Goal: Task Accomplishment & Management: Use online tool/utility

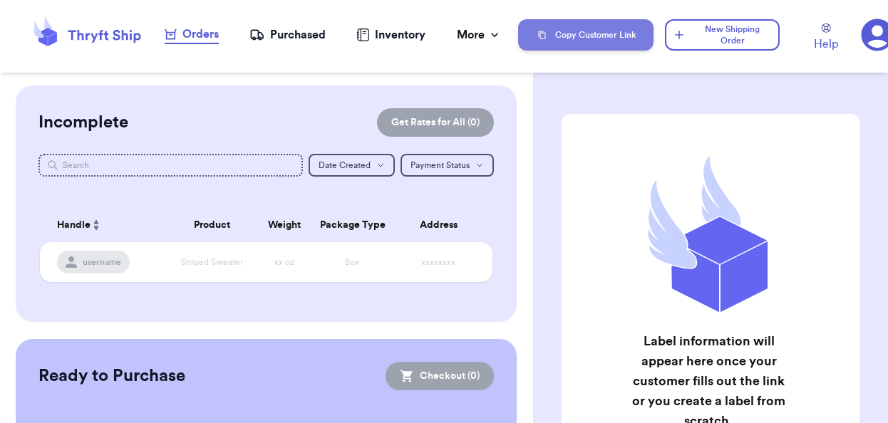
click at [572, 40] on button "Copy Customer Link" at bounding box center [585, 34] width 135 height 31
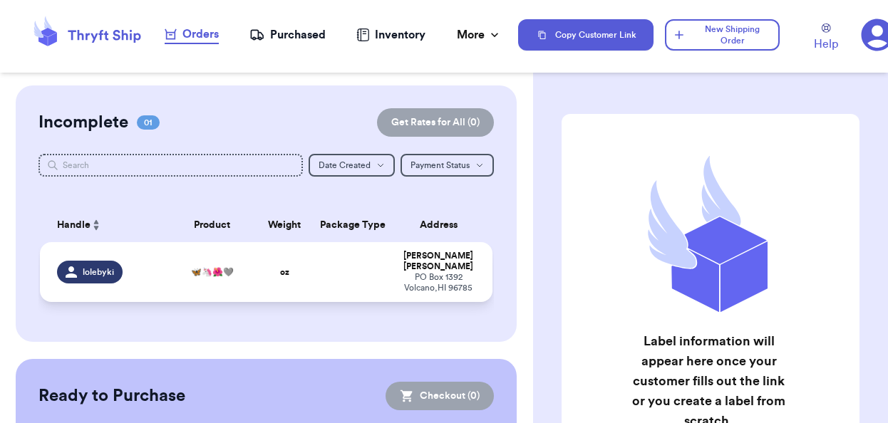
click at [226, 268] on span "🦋🦄🌺🩶" at bounding box center [212, 272] width 43 height 11
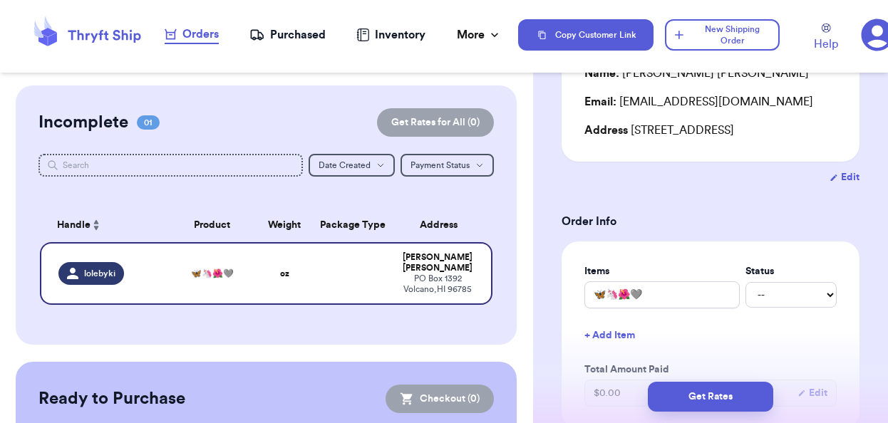
scroll to position [170, 0]
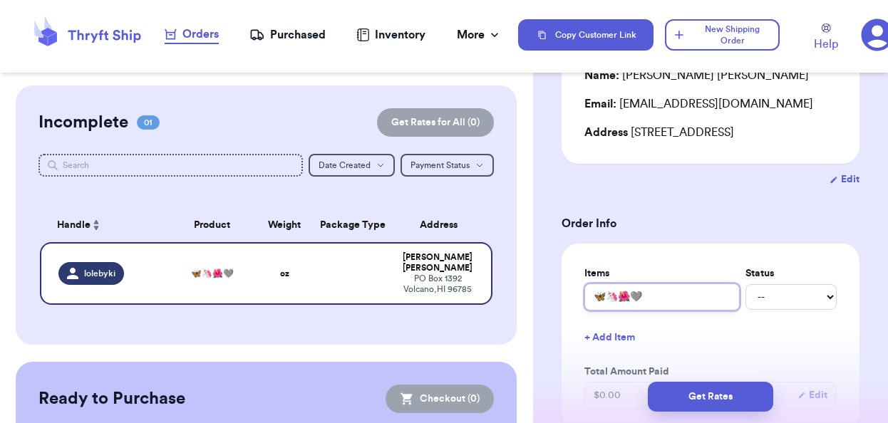
click at [651, 294] on input "🦋🦄🌺🩶" at bounding box center [661, 297] width 155 height 27
drag, startPoint x: 640, startPoint y: 293, endPoint x: 626, endPoint y: 281, distance: 18.7
click at [626, 281] on div "Items Status 🦋🦄🌺🩶 -- Paid Owes" at bounding box center [710, 289] width 252 height 44
type input "T"
type input "To"
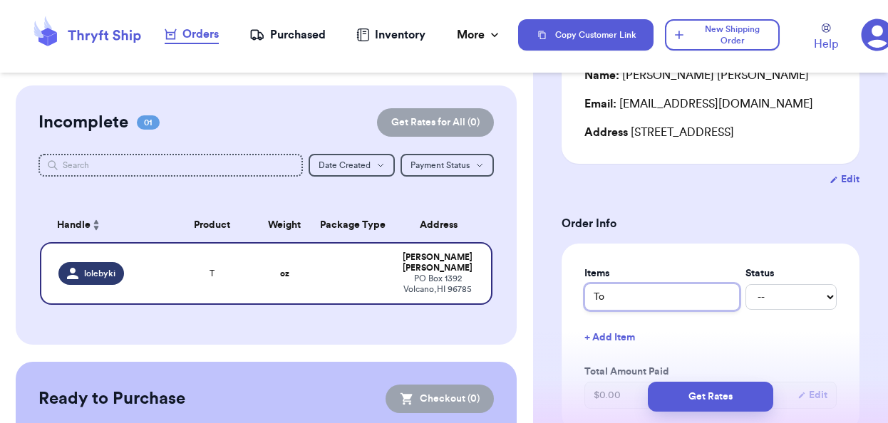
type input "Top"
type input "Top,"
type input "Top, D"
type input "Top, Dr"
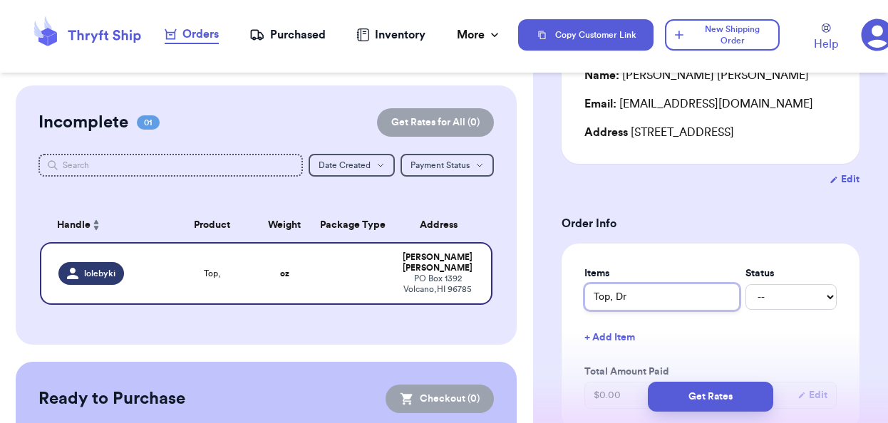
type input "Top, Dre"
type input "Top, Dres"
type input "Top, Dress"
type input "Top, Dress &"
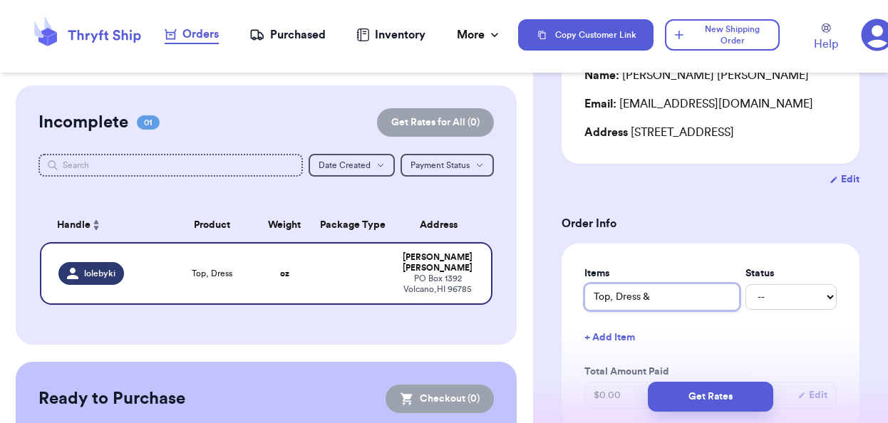
type input "Top, Dress &"
type input "Top, Dress & S"
type input "Top, Dress & Sh"
type input "Top, Dress & Sho"
type input "Top, Dress & Shoe"
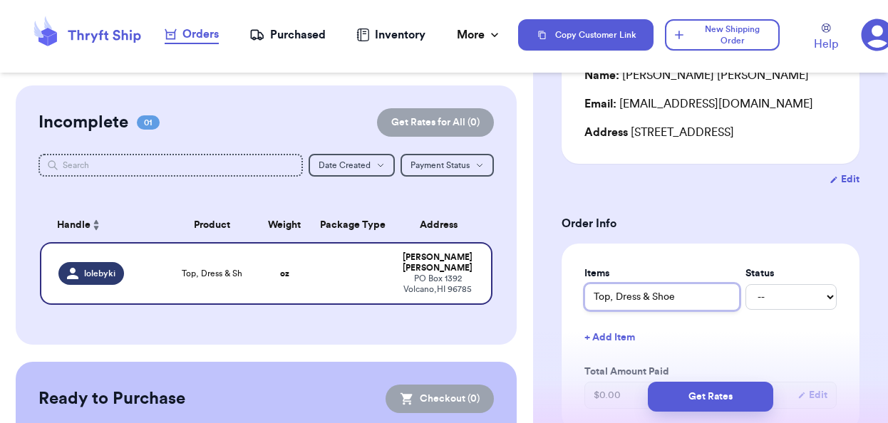
type input "Top, Dress & Shoes"
click at [798, 293] on select "-- Paid Owes" at bounding box center [791, 297] width 91 height 26
select select "paid"
click at [787, 264] on div "Items Status Top, Dress & Shoes -- Paid Owes + Add Item Total Amount Paid $ 0.0…" at bounding box center [711, 338] width 298 height 188
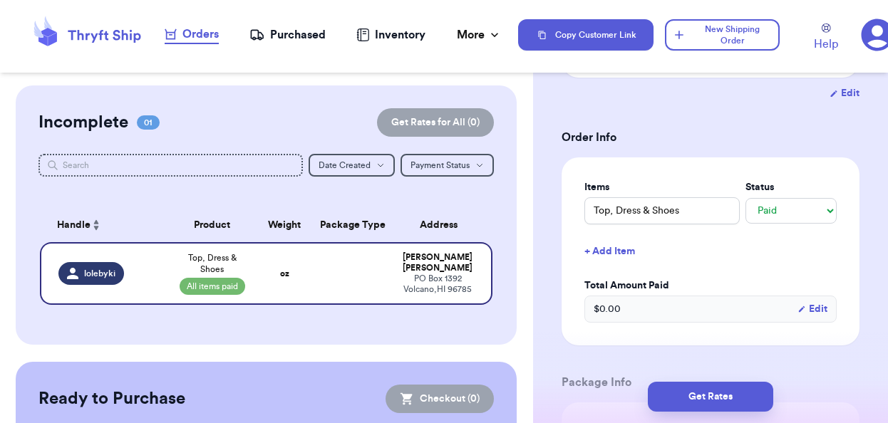
scroll to position [264, 0]
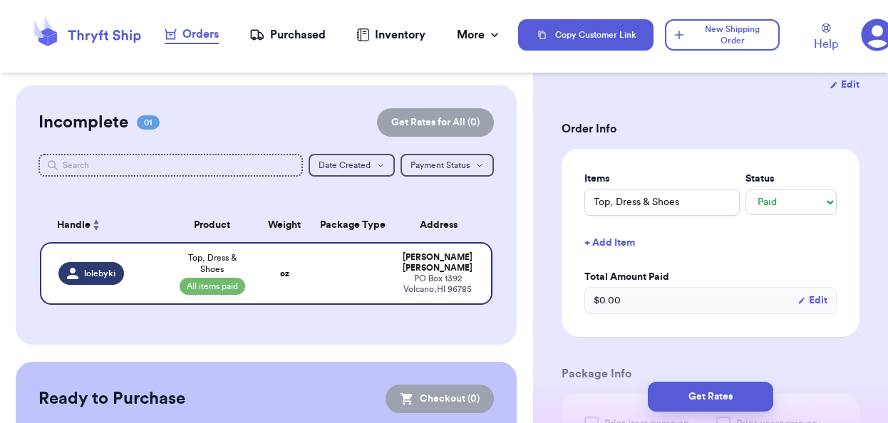
click at [656, 303] on div "$ 0.00 Edit" at bounding box center [710, 300] width 252 height 27
click at [604, 299] on span "$ 0.00" at bounding box center [607, 301] width 27 height 14
click at [815, 298] on button "Edit" at bounding box center [813, 301] width 30 height 14
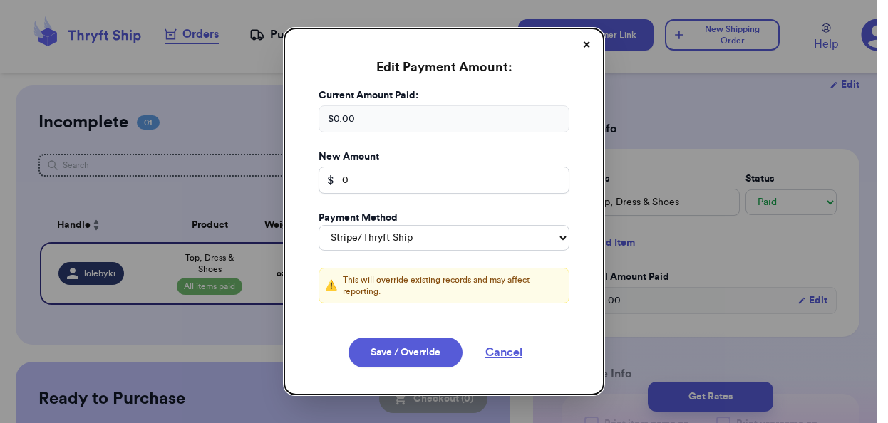
click at [360, 113] on div "$ 0.00" at bounding box center [444, 118] width 251 height 27
click at [523, 357] on button "Cancel" at bounding box center [503, 353] width 71 height 30
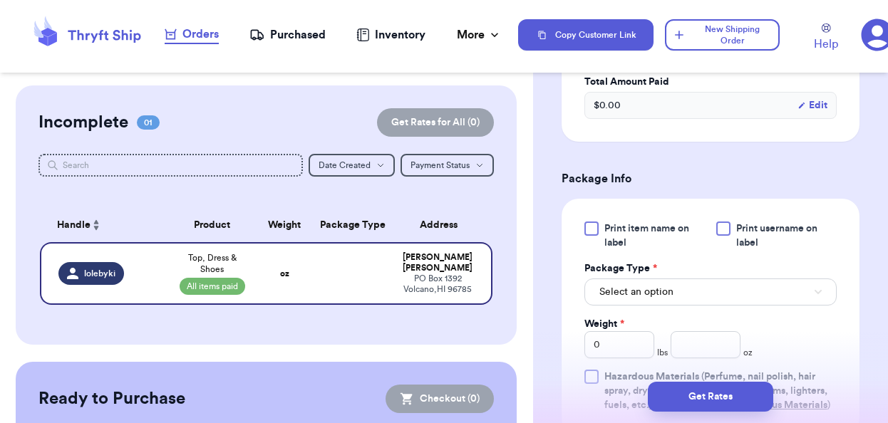
scroll to position [465, 0]
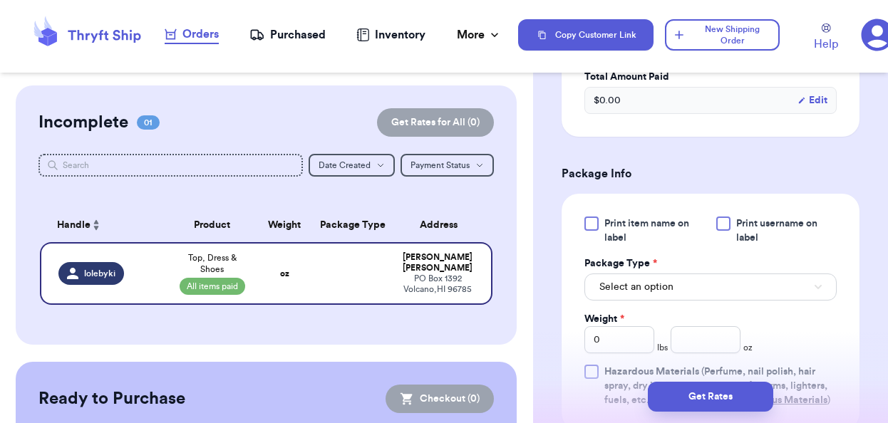
click at [719, 226] on div at bounding box center [723, 224] width 14 height 14
click at [0, 0] on input "Print username on label" at bounding box center [0, 0] width 0 height 0
click at [589, 225] on div at bounding box center [591, 224] width 14 height 14
click at [0, 0] on input "Print item name on label" at bounding box center [0, 0] width 0 height 0
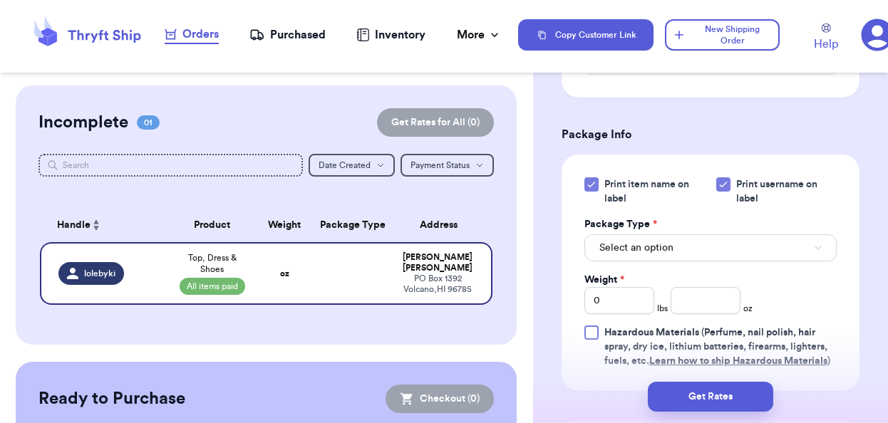
scroll to position [507, 0]
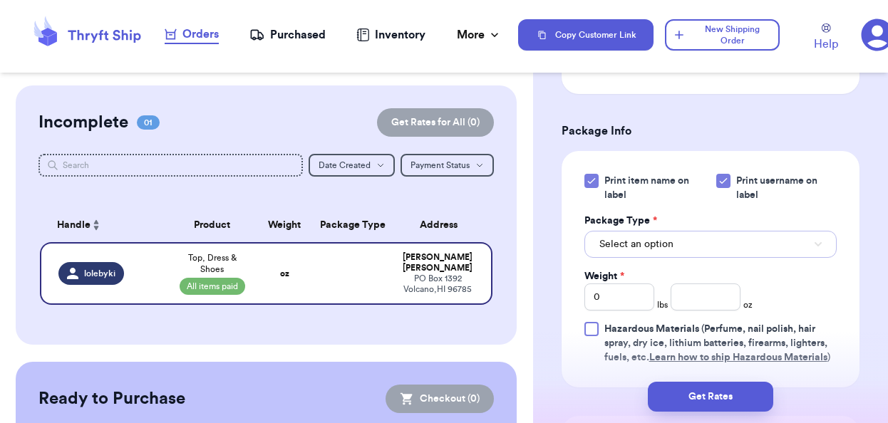
click at [684, 243] on button "Select an option" at bounding box center [710, 244] width 252 height 27
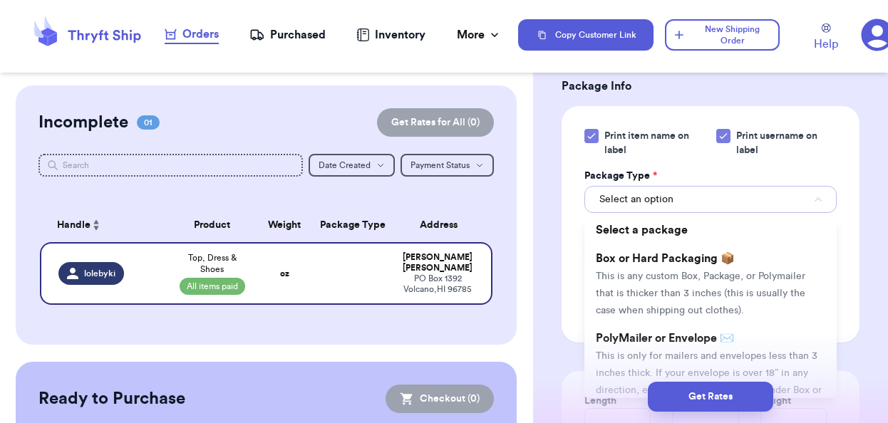
scroll to position [561, 0]
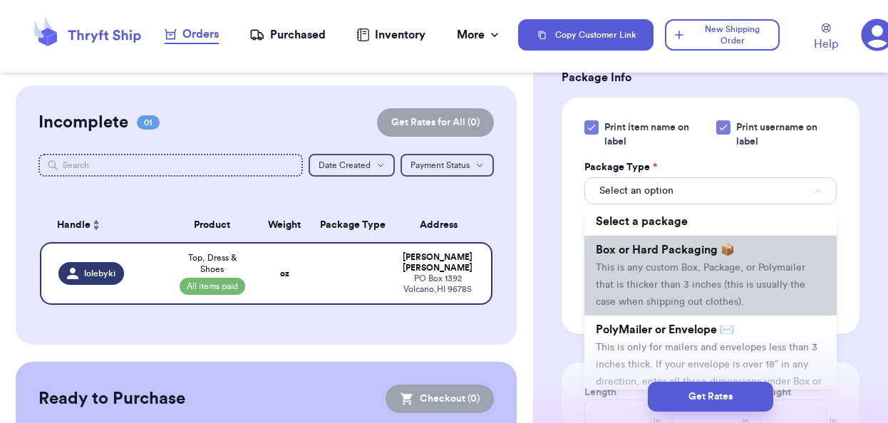
click at [669, 267] on span "This is any custom Box, Package, or Polymailer that is thicker than 3 inches (t…" at bounding box center [701, 285] width 210 height 44
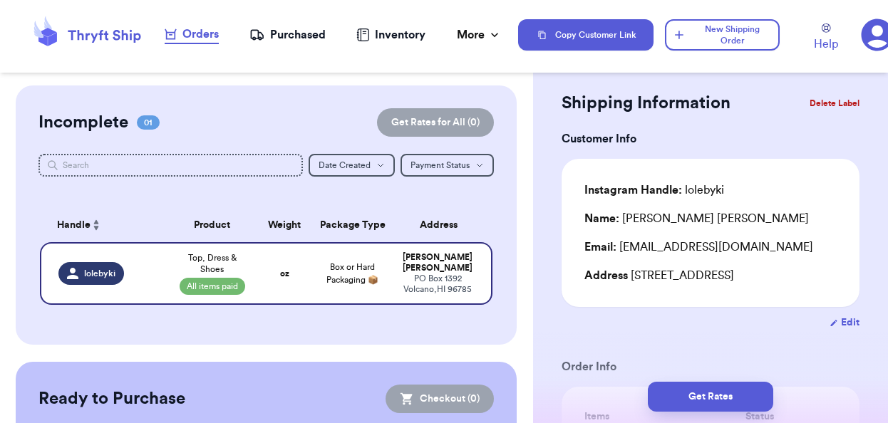
scroll to position [0, 0]
